Goal: Task Accomplishment & Management: Manage account settings

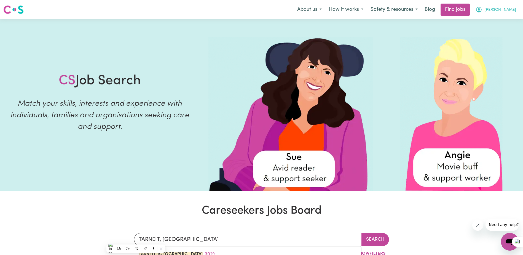
click at [503, 11] on button "[PERSON_NAME]" at bounding box center [496, 10] width 48 height 12
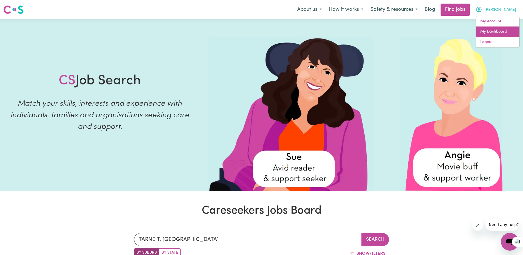
click at [500, 28] on link "My Dashboard" at bounding box center [498, 31] width 44 height 10
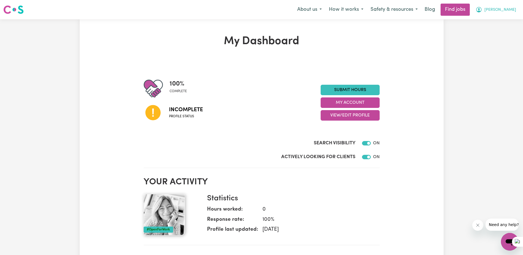
click at [482, 12] on icon "My Account" at bounding box center [479, 9] width 7 height 7
click at [500, 23] on link "My Account" at bounding box center [498, 21] width 44 height 10
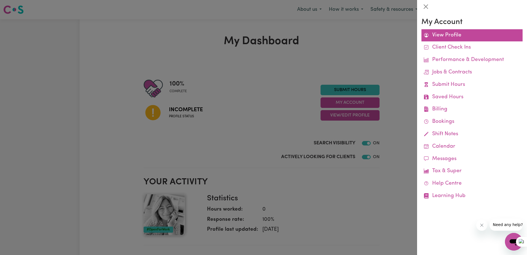
click at [467, 37] on link "View Profile" at bounding box center [472, 35] width 101 height 12
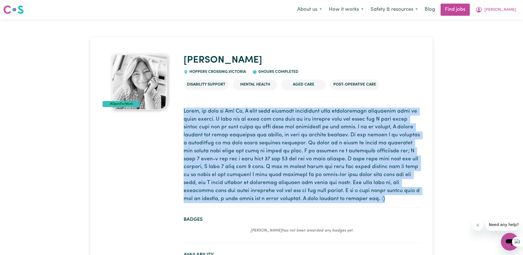
drag, startPoint x: 184, startPoint y: 110, endPoint x: 336, endPoint y: 198, distance: 174.8
click at [336, 198] on p at bounding box center [302, 155] width 237 height 95
drag, startPoint x: 336, startPoint y: 198, endPoint x: 340, endPoint y: 158, distance: 39.9
copy p "Hello, my name is [PERSON_NAME]! So, I have some personal experience with [MEDI…"
